Goal: Navigation & Orientation: Find specific page/section

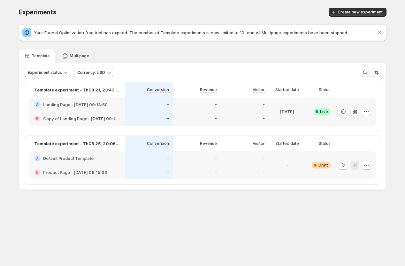
click at [68, 51] on div "Multipage" at bounding box center [76, 56] width 38 height 14
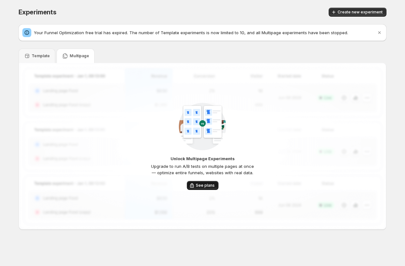
click at [200, 183] on span "See plans" at bounding box center [205, 185] width 19 height 5
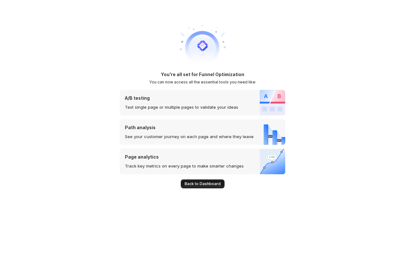
click at [186, 185] on span "Back to Dashboard" at bounding box center [203, 183] width 36 height 5
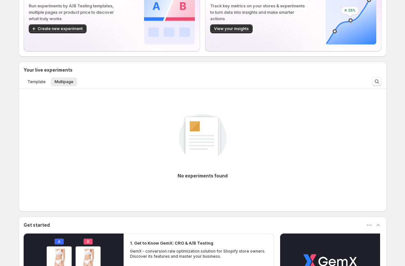
scroll to position [43, 0]
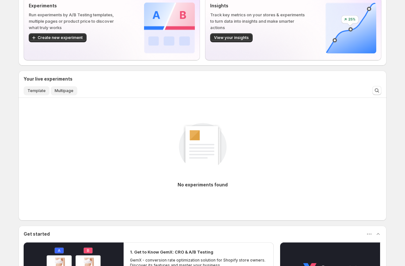
click at [36, 90] on span "Template" at bounding box center [36, 90] width 18 height 5
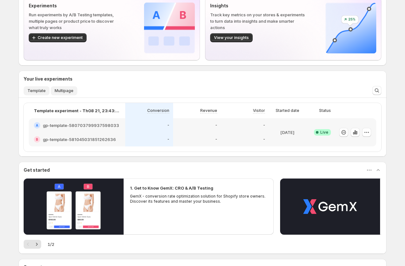
click at [68, 90] on span "Multipage" at bounding box center [64, 90] width 19 height 5
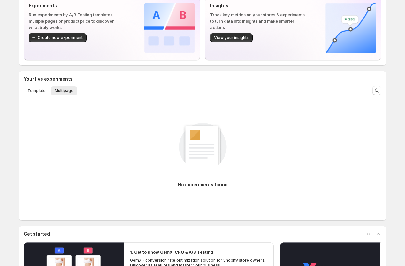
click at [35, 85] on div "Template Multipage More views Template Multipage More views" at bounding box center [193, 90] width 347 height 14
click at [35, 87] on button "Template" at bounding box center [37, 90] width 26 height 9
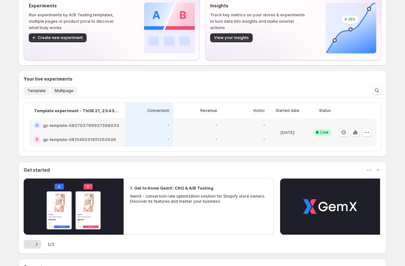
click at [60, 88] on span "Multipage" at bounding box center [64, 90] width 19 height 5
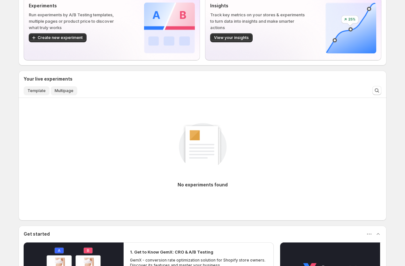
click at [32, 92] on span "Template" at bounding box center [36, 90] width 18 height 5
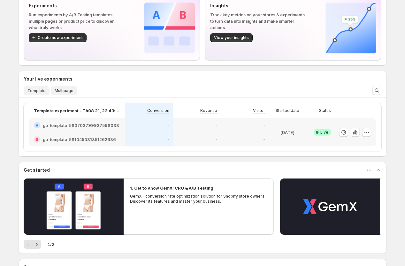
click at [55, 92] on span "Multipage" at bounding box center [64, 90] width 19 height 5
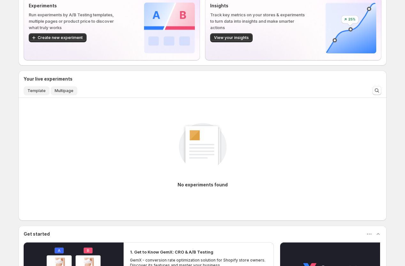
click at [40, 91] on span "Template" at bounding box center [36, 90] width 18 height 5
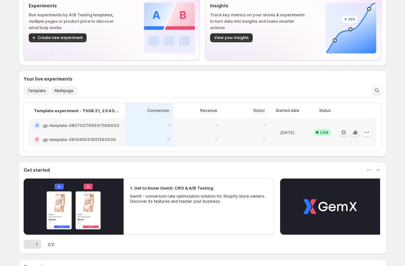
click at [63, 91] on span "Multipage" at bounding box center [64, 90] width 19 height 5
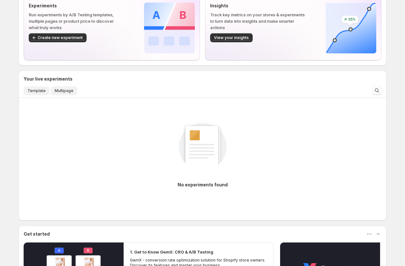
click at [34, 92] on span "Template" at bounding box center [36, 90] width 18 height 5
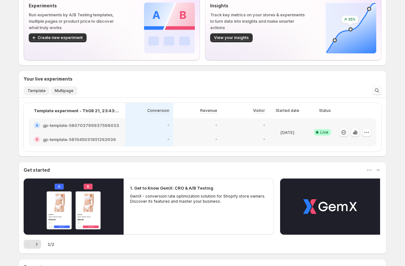
click at [57, 91] on span "Multipage" at bounding box center [64, 90] width 19 height 5
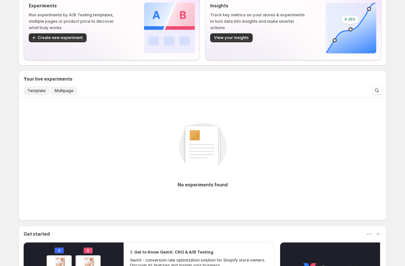
click at [37, 91] on span "Template" at bounding box center [36, 90] width 18 height 5
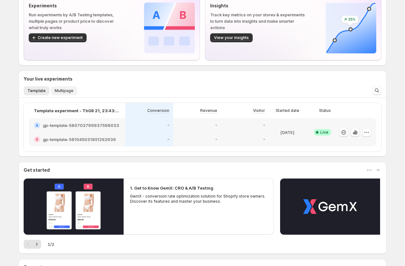
click at [59, 92] on span "Multipage" at bounding box center [64, 90] width 19 height 5
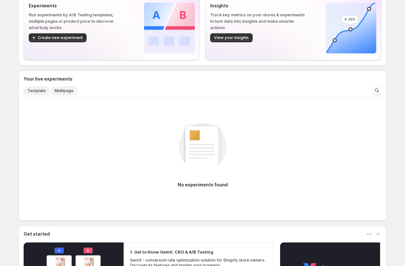
click at [34, 90] on span "Template" at bounding box center [36, 90] width 18 height 5
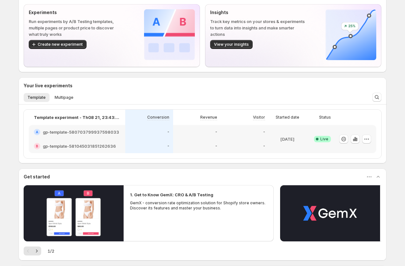
scroll to position [34, 0]
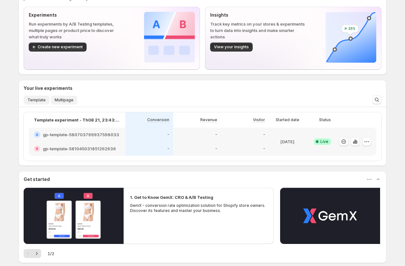
click at [64, 96] on button "Multipage" at bounding box center [64, 99] width 26 height 9
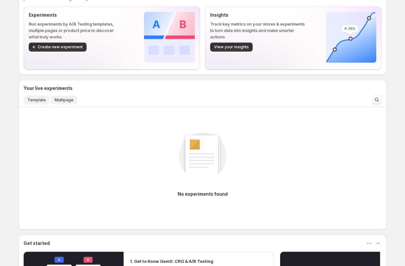
click at [37, 98] on span "Template" at bounding box center [36, 99] width 18 height 5
